Goal: Information Seeking & Learning: Understand process/instructions

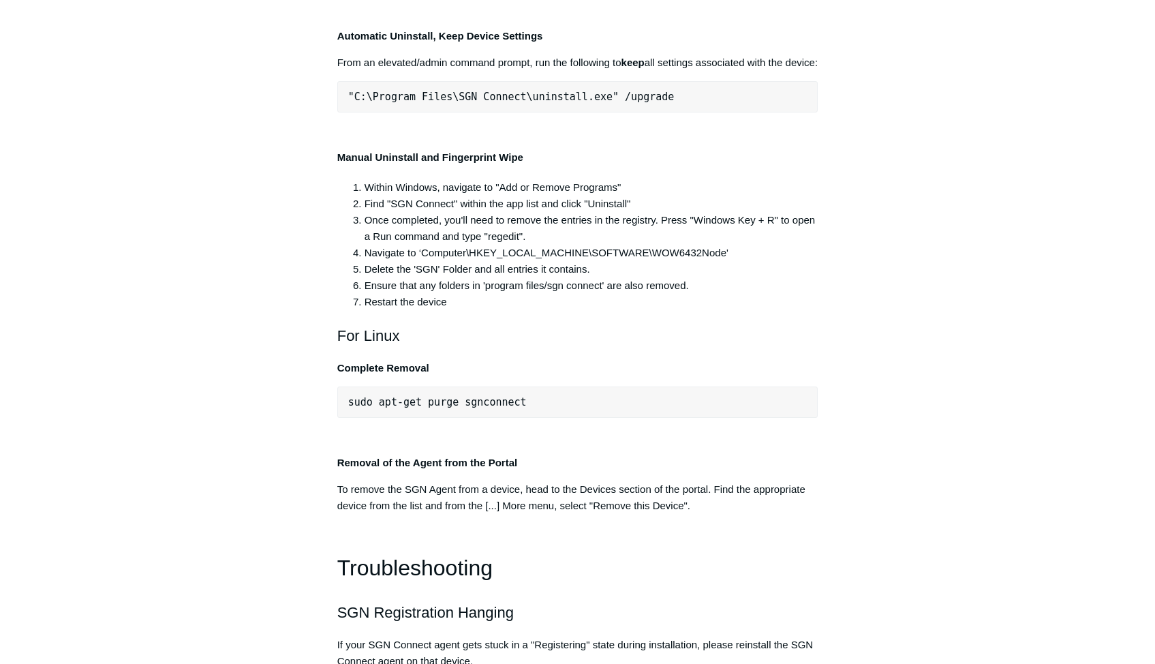
scroll to position [2725, 0]
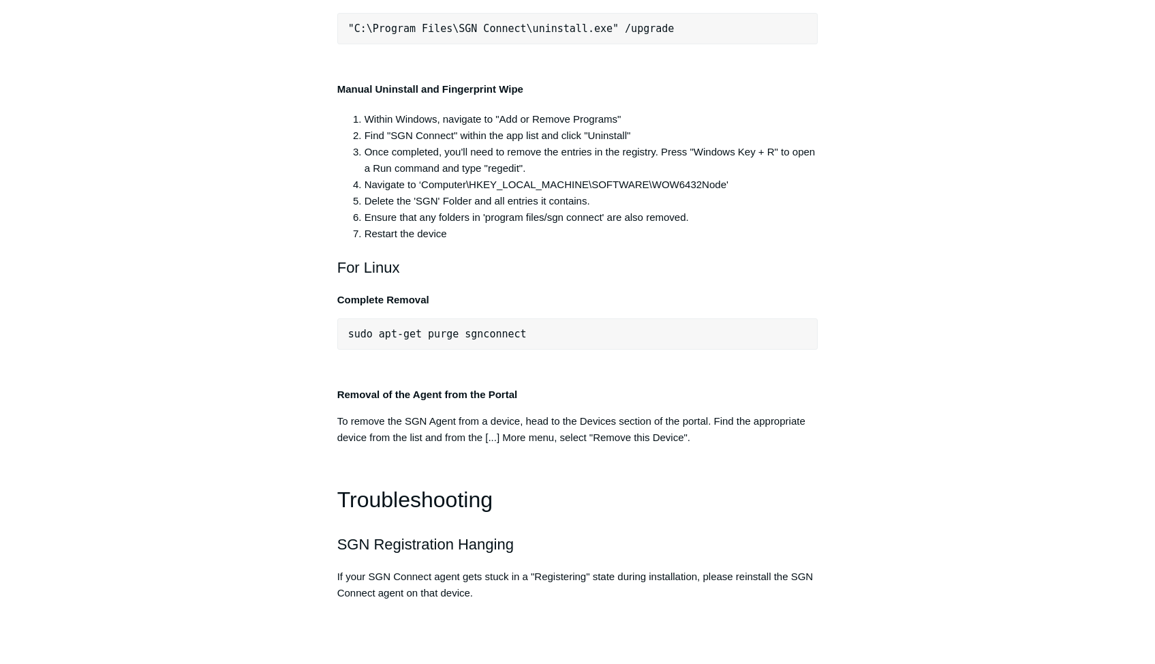
drag, startPoint x: 339, startPoint y: 157, endPoint x: 734, endPoint y: 391, distance: 459.4
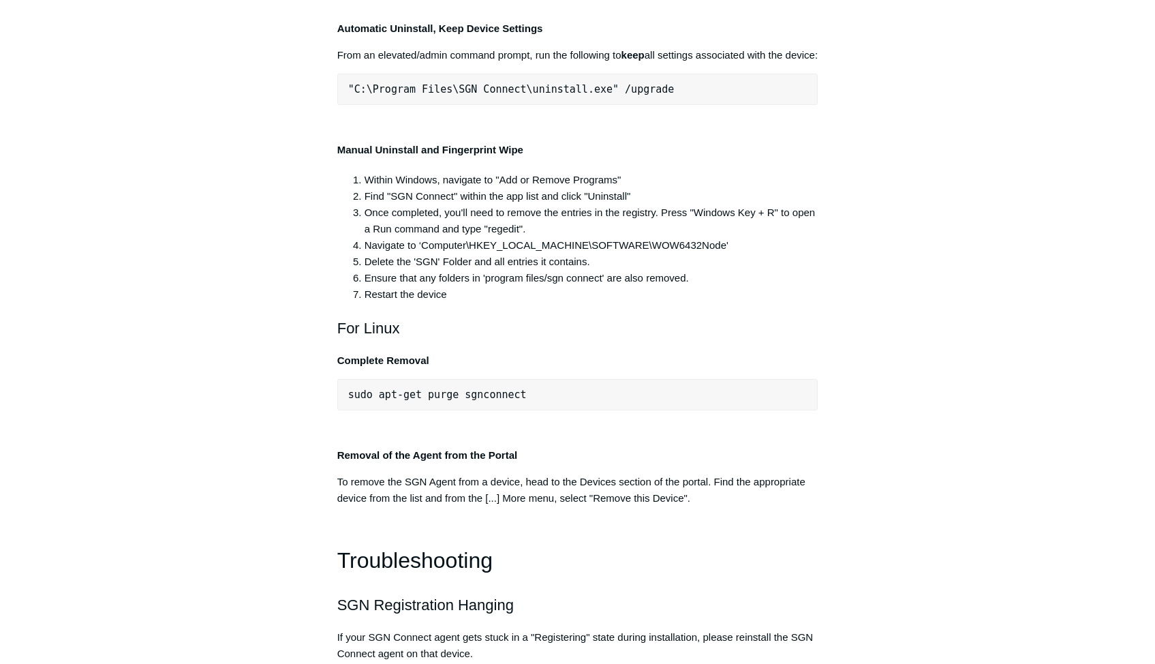
scroll to position [2657, 0]
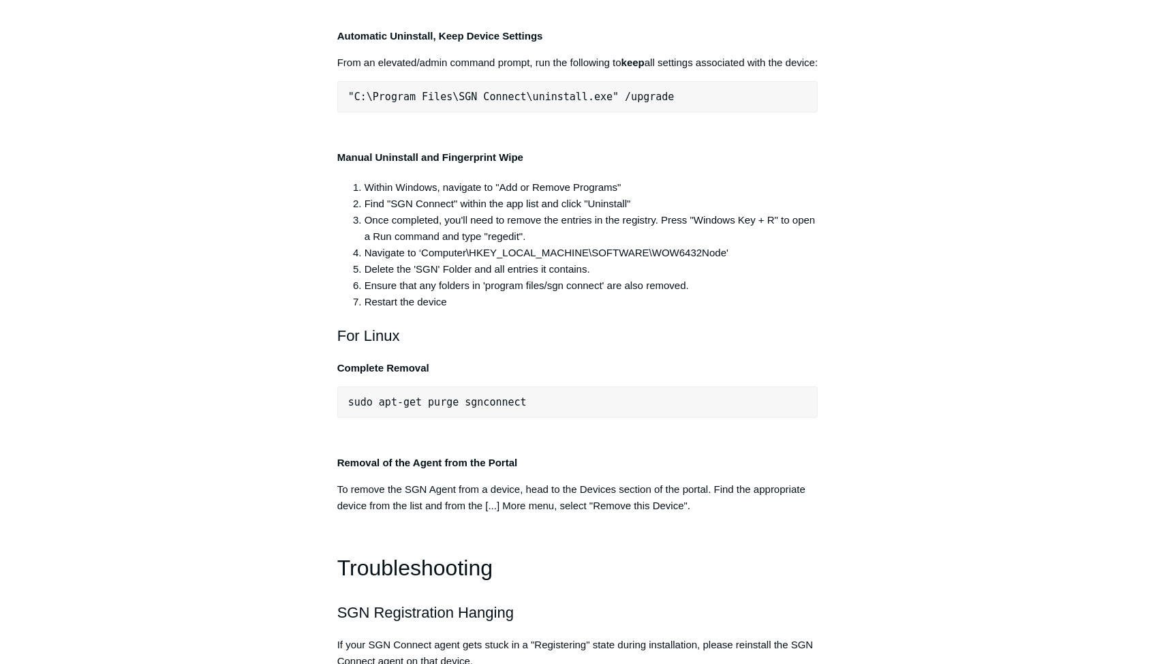
drag, startPoint x: 333, startPoint y: 186, endPoint x: 437, endPoint y: 190, distance: 104.3
drag, startPoint x: 437, startPoint y: 190, endPoint x: 612, endPoint y: 275, distance: 194.7
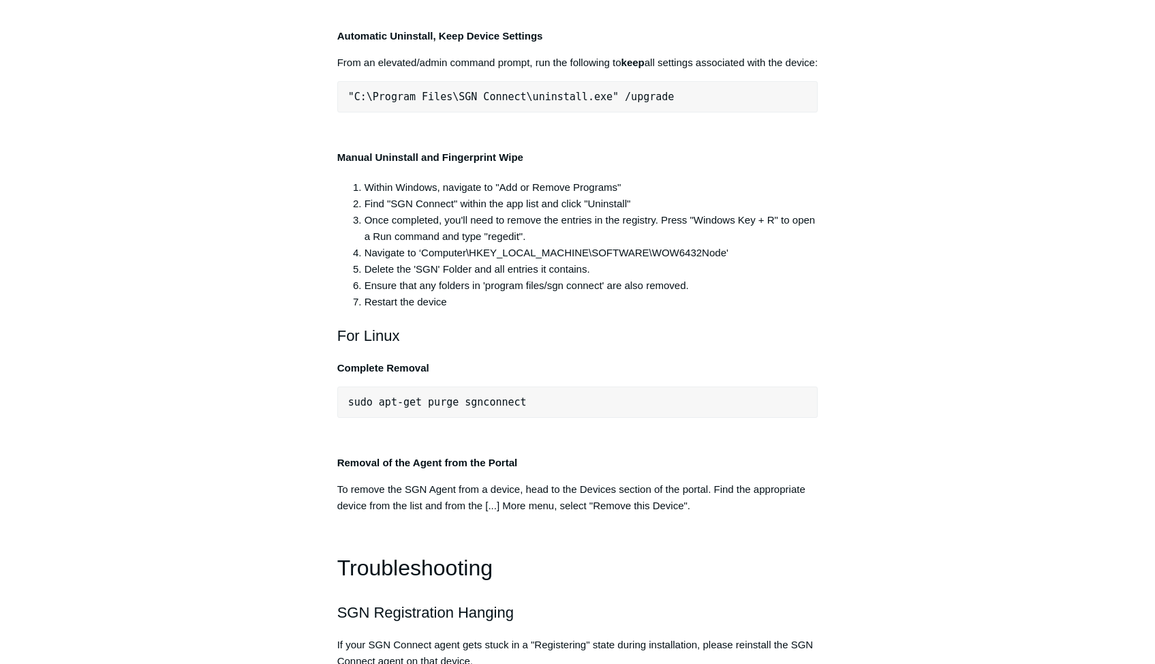
copy div "For Windows Automatic Uninstall, Complete Wipe From an elevated/admin command p…"
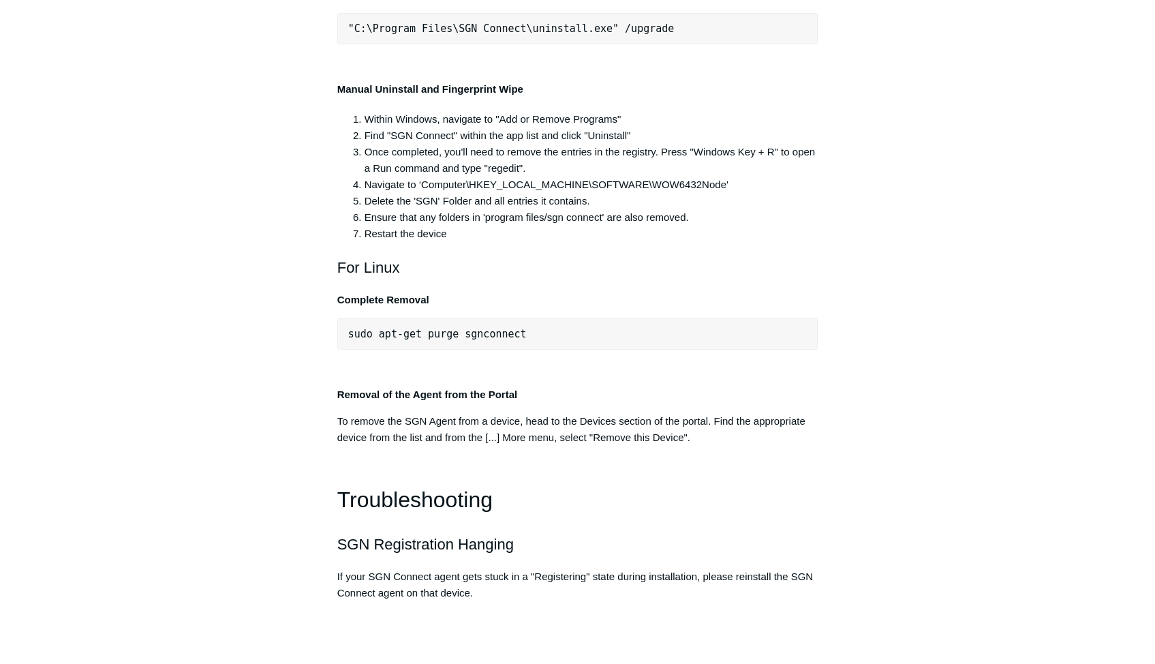
drag, startPoint x: 670, startPoint y: 371, endPoint x: 326, endPoint y: 339, distance: 346.3
copy em "Note: A reboot is REQUIRED to completely remove the SGN Agent. If using a /sile…"
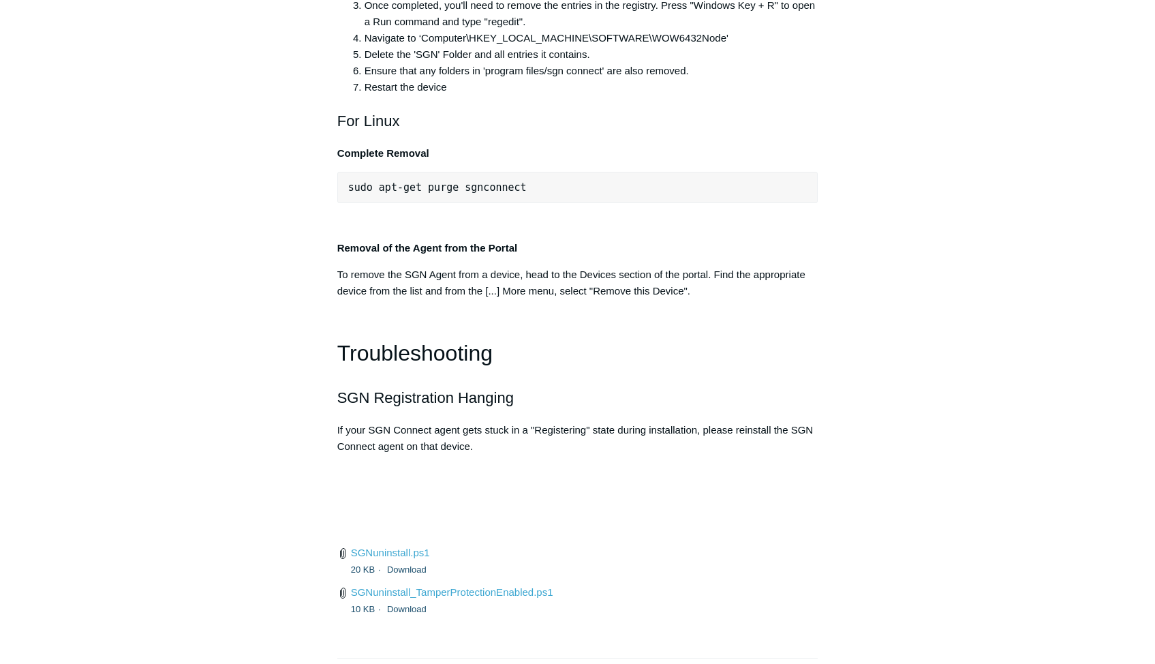
scroll to position [2929, 0]
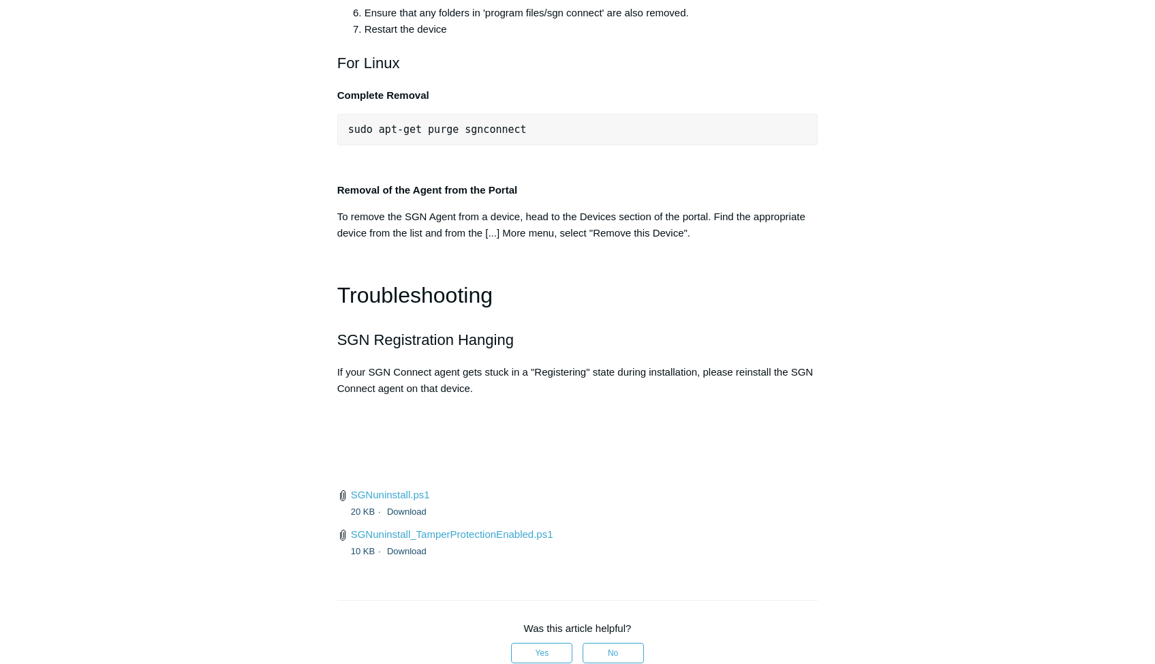
drag, startPoint x: 366, startPoint y: 330, endPoint x: 385, endPoint y: 325, distance: 19.8
drag, startPoint x: 385, startPoint y: 325, endPoint x: 370, endPoint y: 332, distance: 16.5
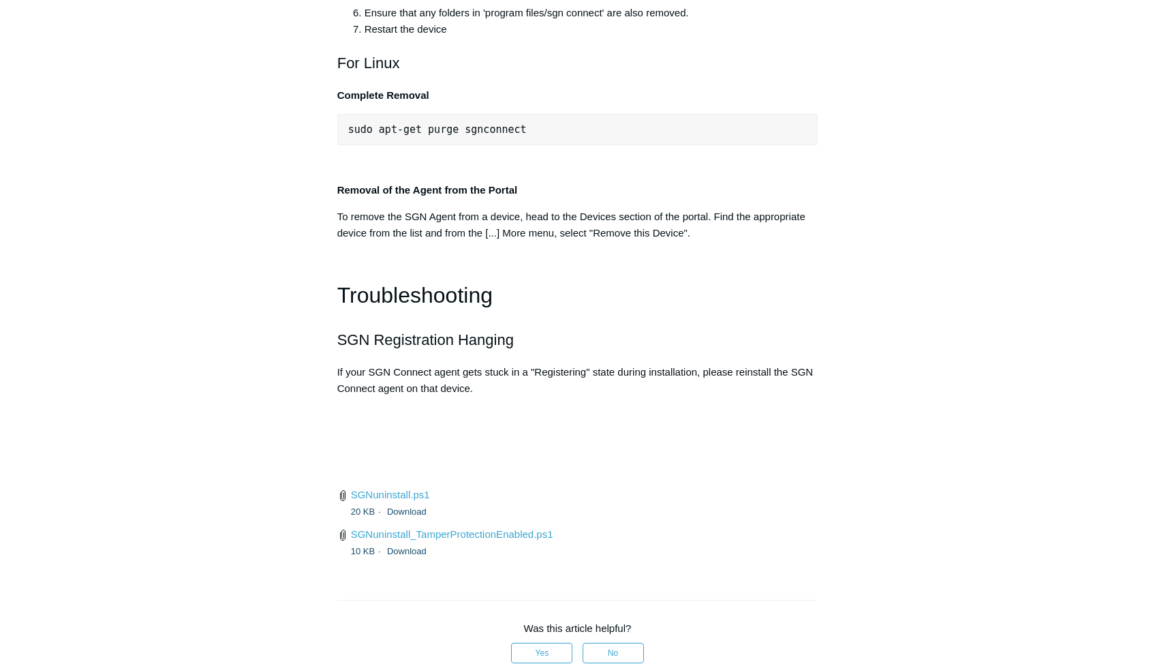
drag, startPoint x: 368, startPoint y: 332, endPoint x: 394, endPoint y: 329, distance: 26.8
drag, startPoint x: 394, startPoint y: 329, endPoint x: 378, endPoint y: 333, distance: 16.9
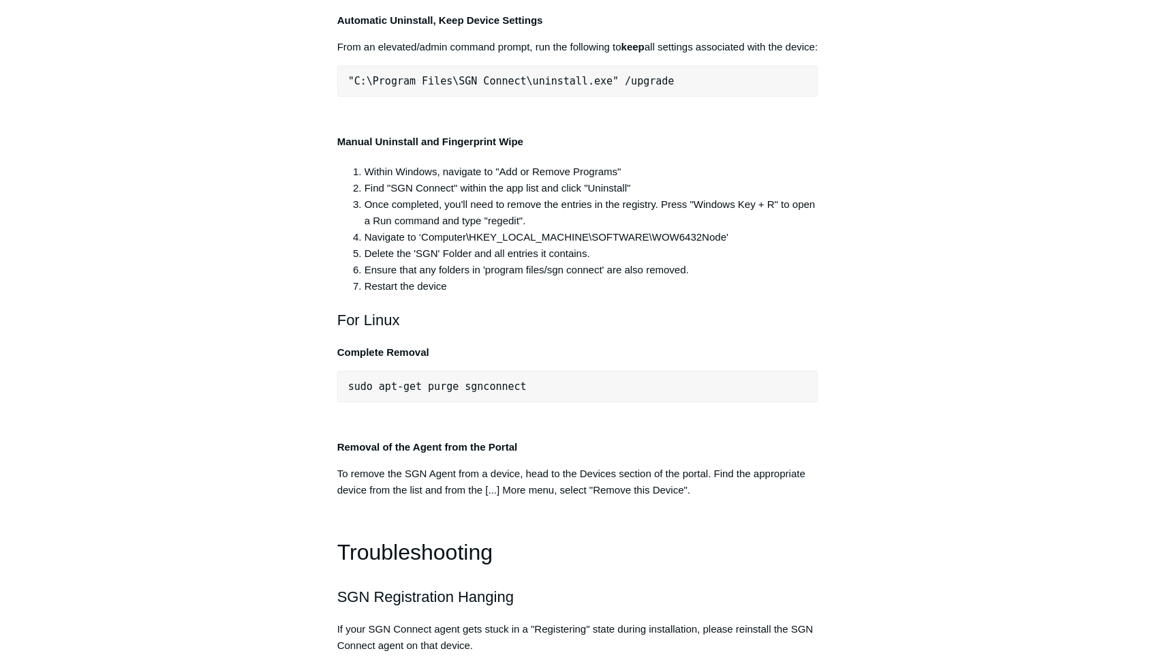
scroll to position [2657, 0]
